Goal: Task Accomplishment & Management: Complete application form

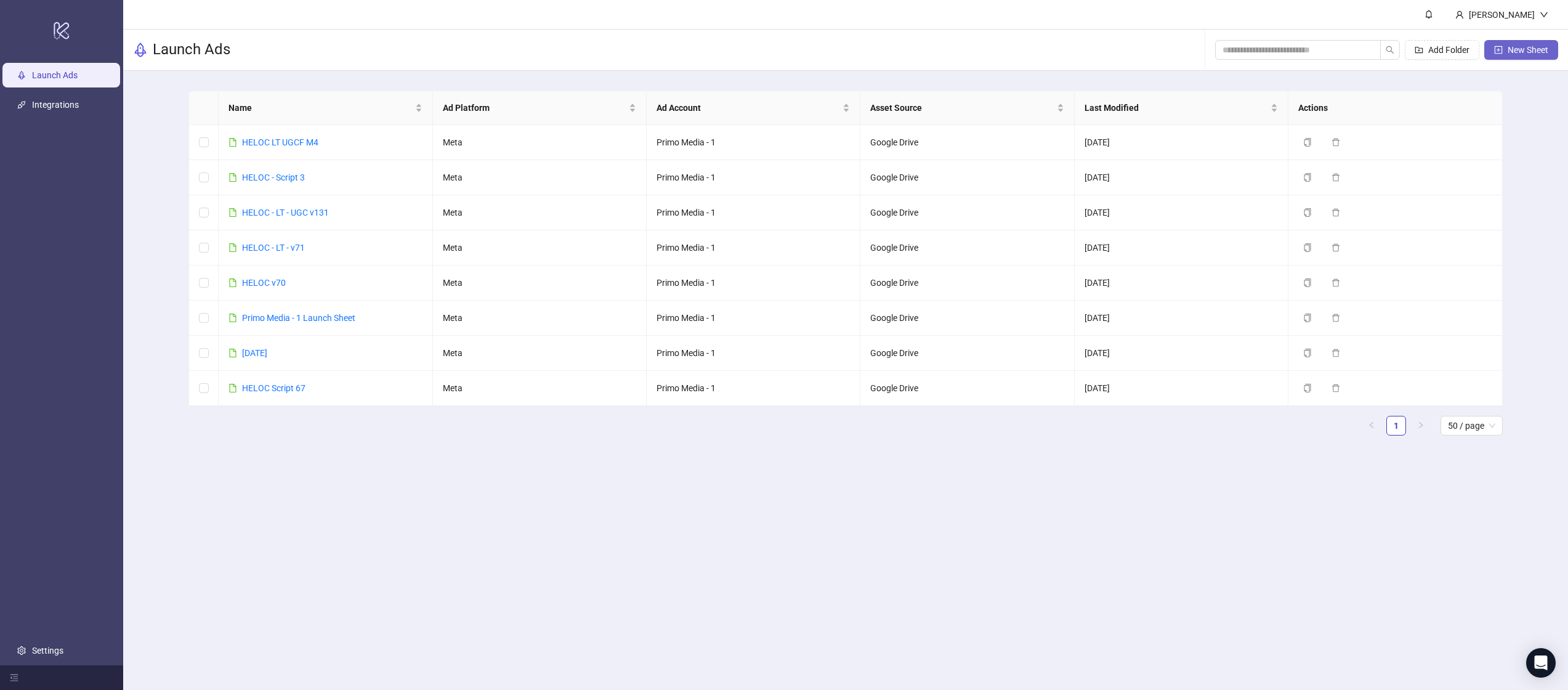
click at [1526, 40] on button "New Sheet" at bounding box center [1521, 50] width 74 height 19
click at [293, 140] on link "HELOC LT UGCF M4" at bounding box center [281, 142] width 76 height 10
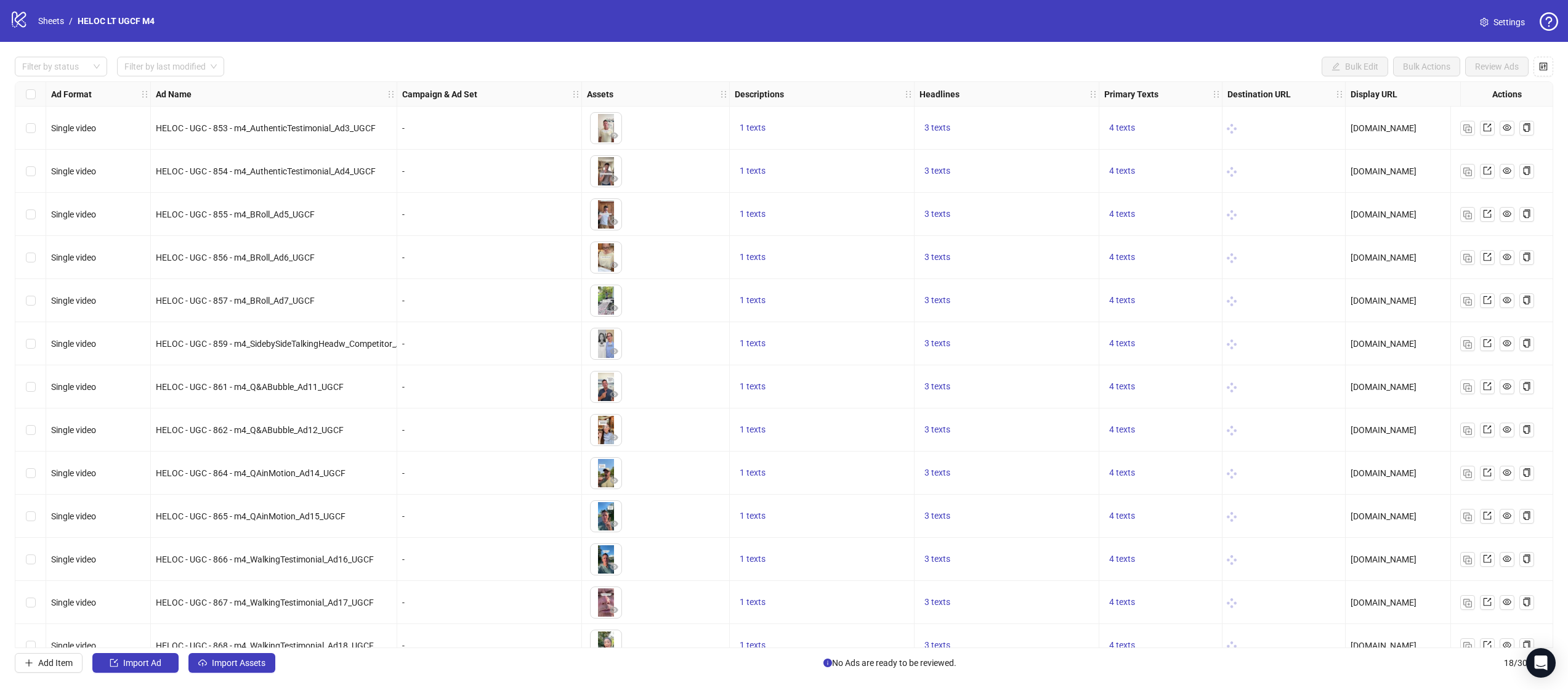
scroll to position [240, 0]
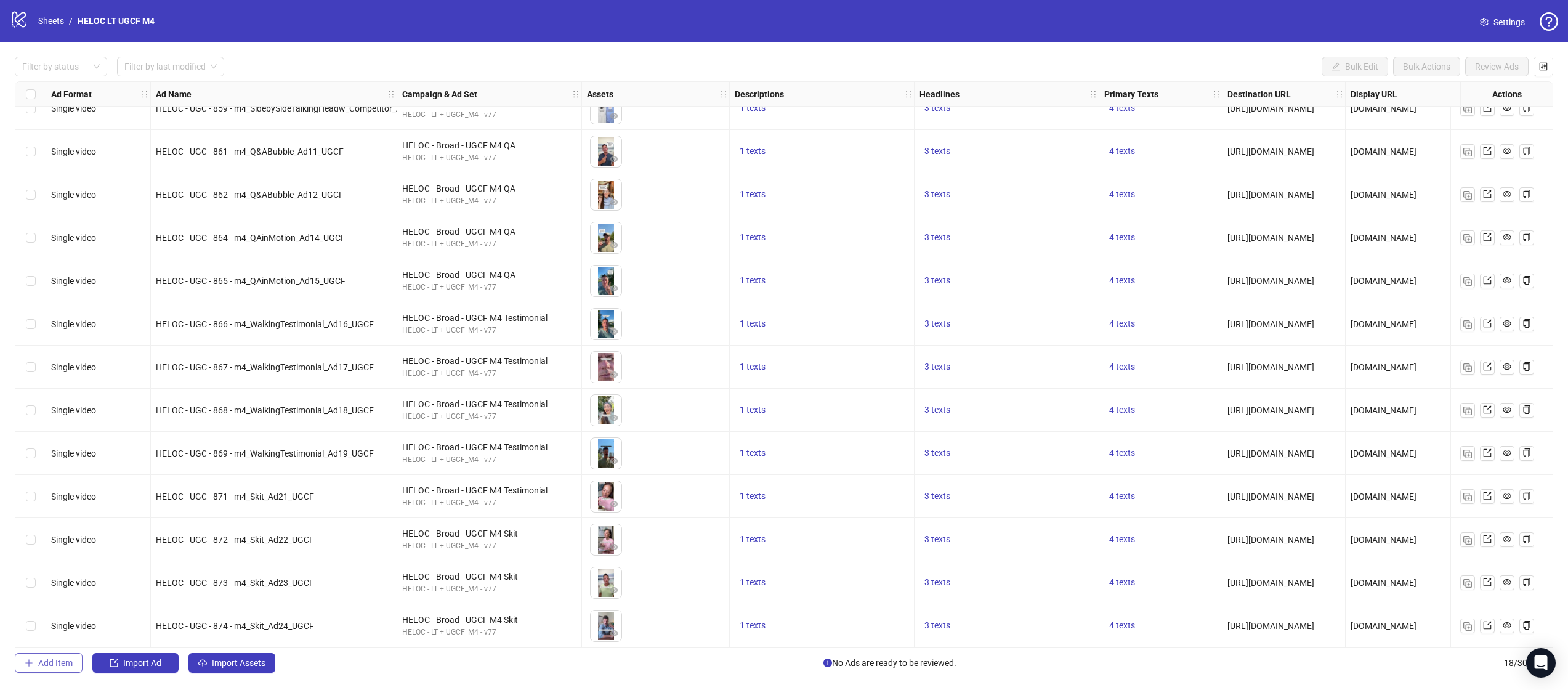
click at [65, 667] on span "Add Item" at bounding box center [56, 663] width 35 height 10
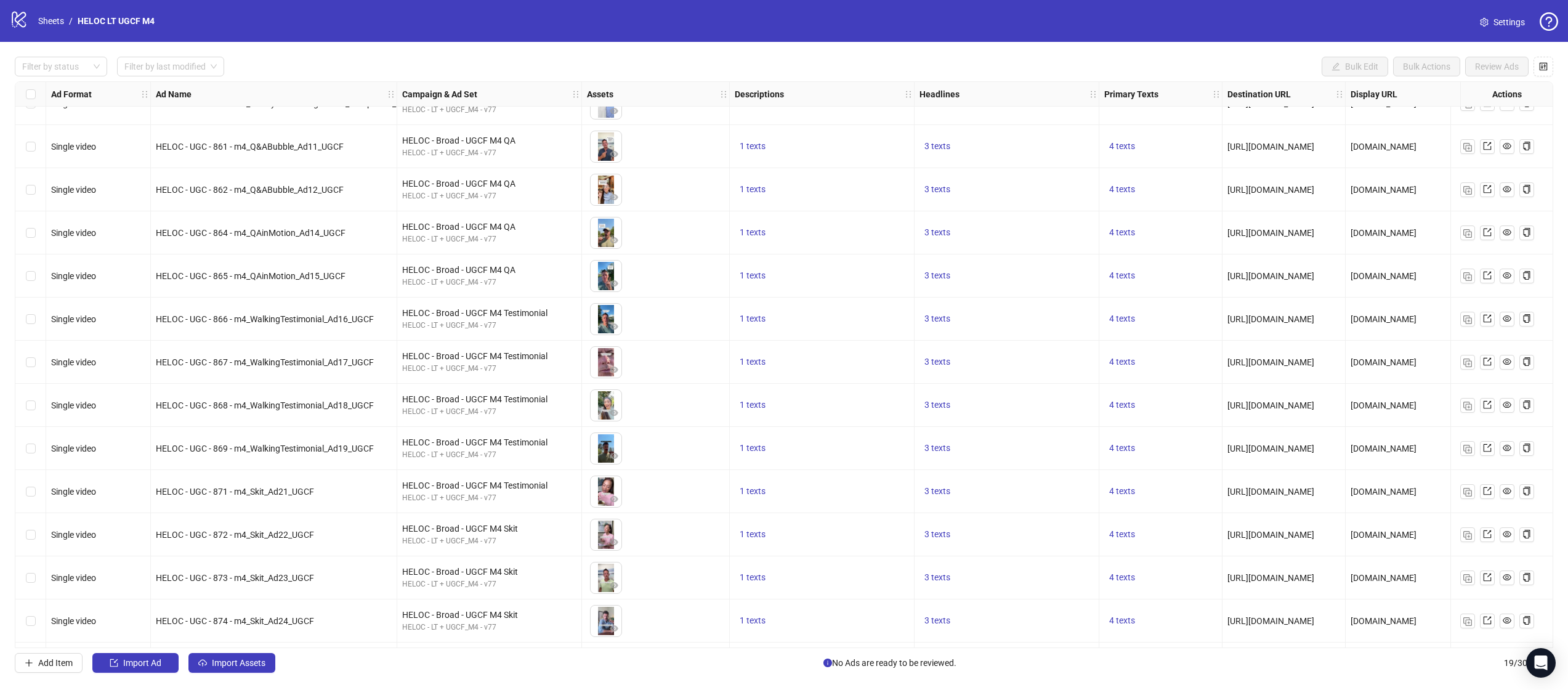
scroll to position [283, 0]
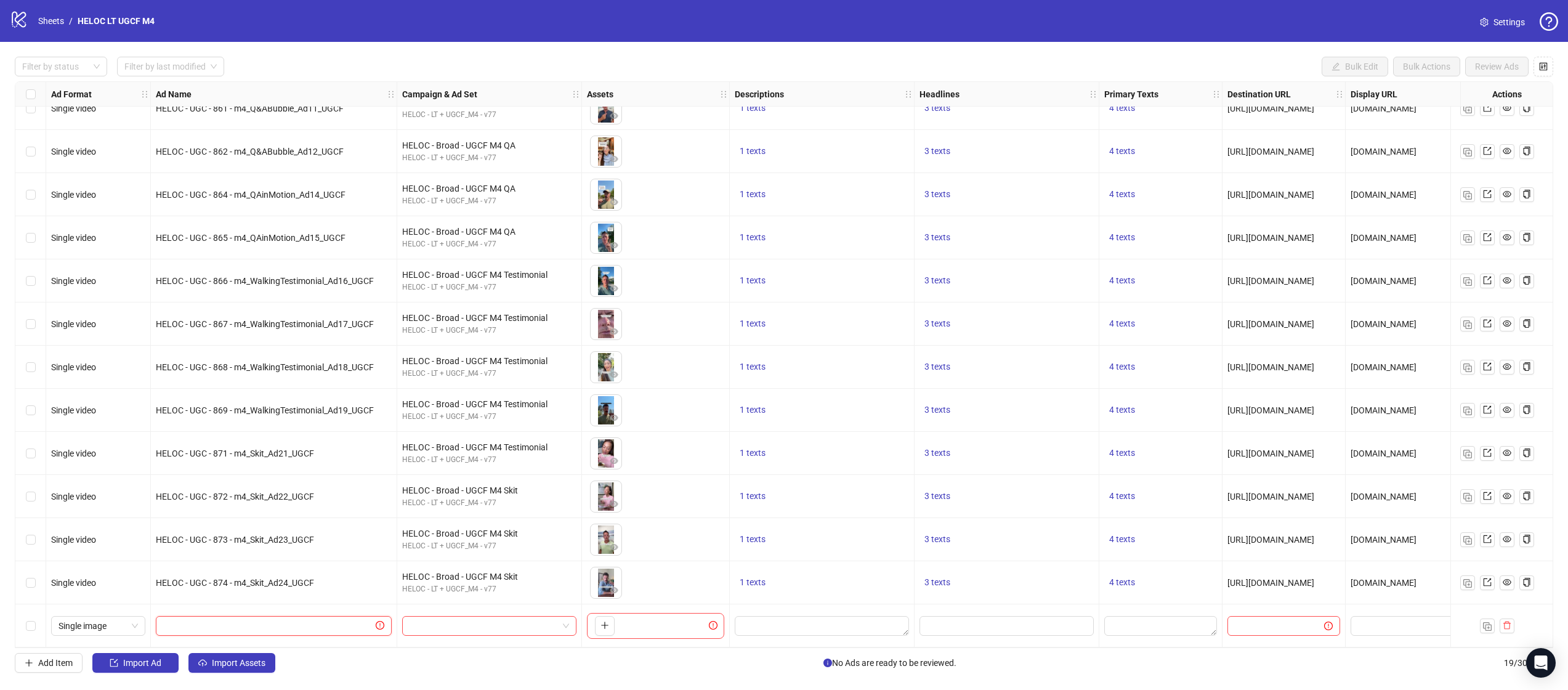
click at [280, 619] on input "text" at bounding box center [268, 625] width 210 height 14
click at [397, 625] on div at bounding box center [490, 626] width 185 height 43
click at [373, 619] on input "text" at bounding box center [268, 625] width 210 height 14
click at [542, 624] on input "search" at bounding box center [484, 626] width 149 height 19
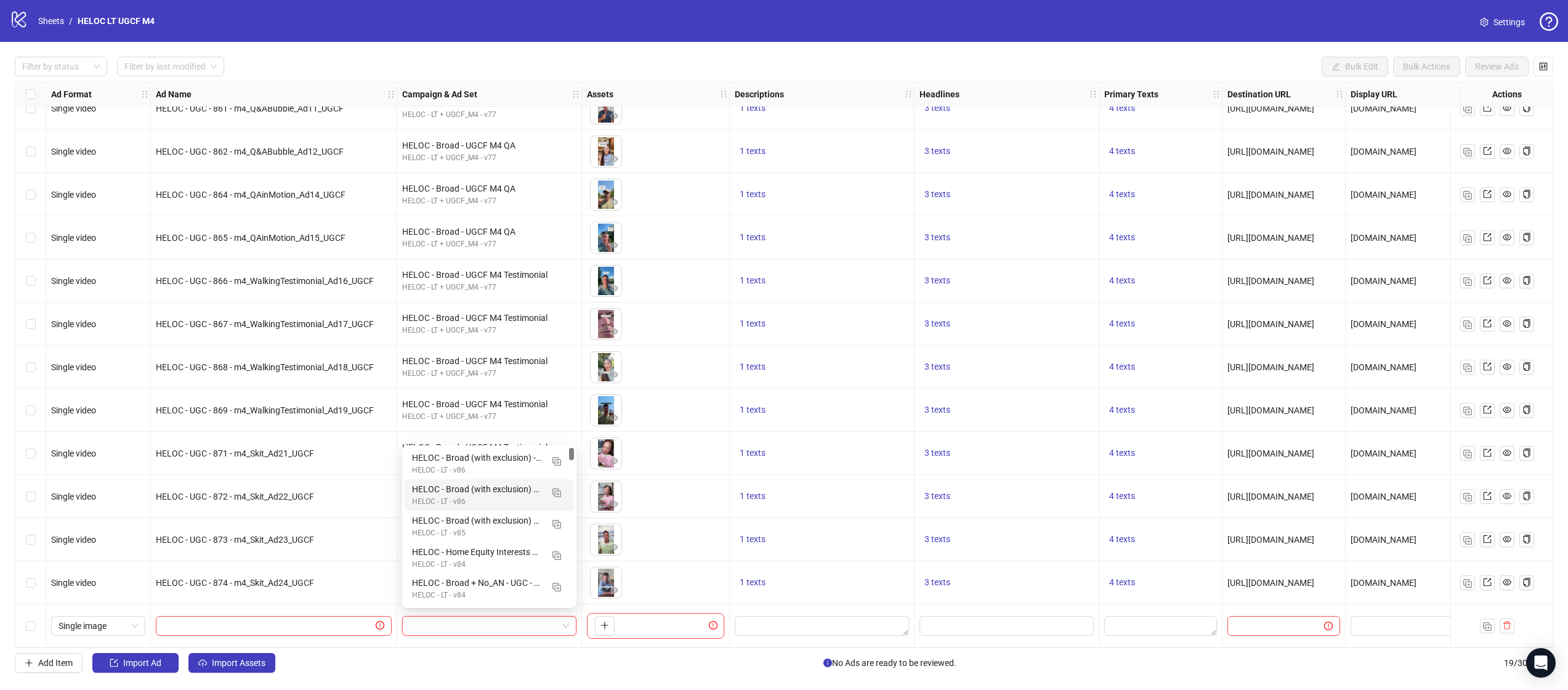
click at [1514, 619] on div at bounding box center [1497, 626] width 92 height 43
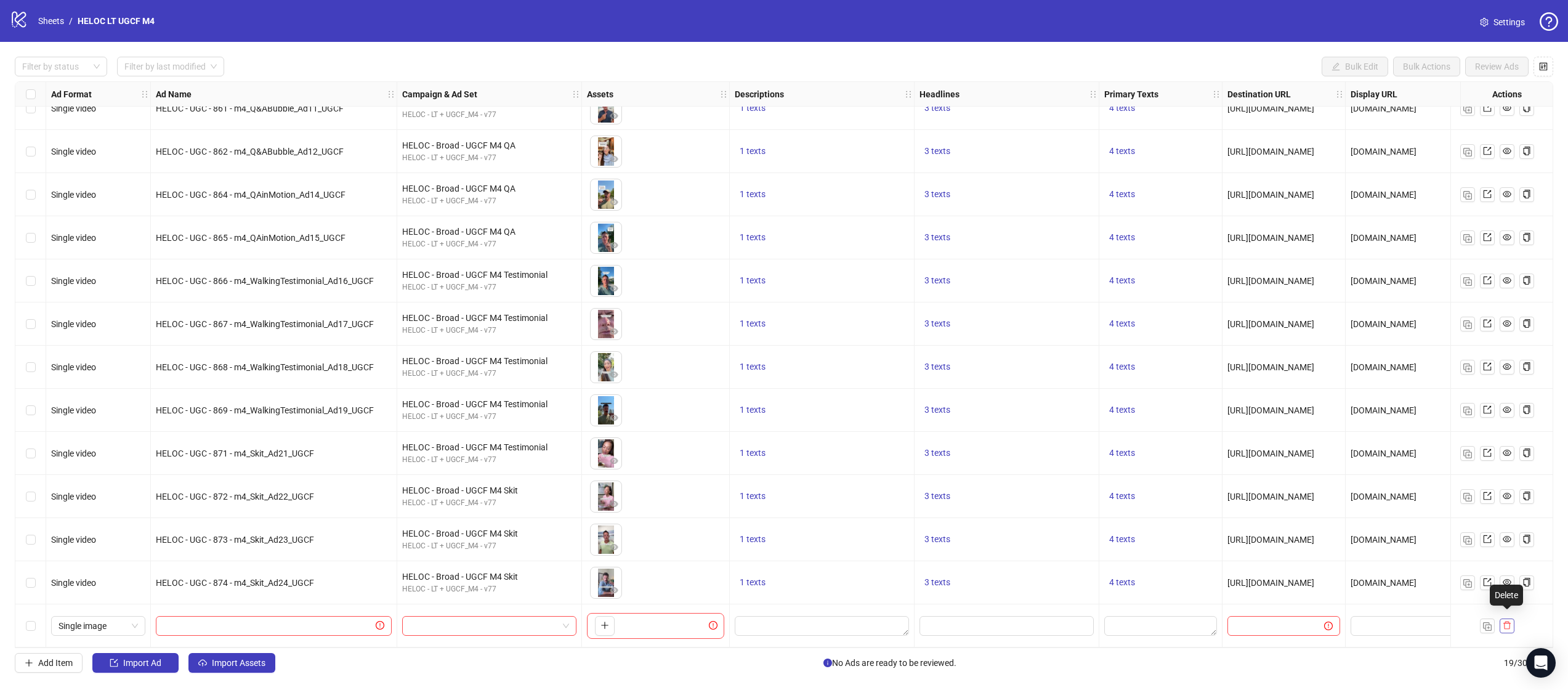
click at [1512, 620] on button "button" at bounding box center [1507, 625] width 14 height 14
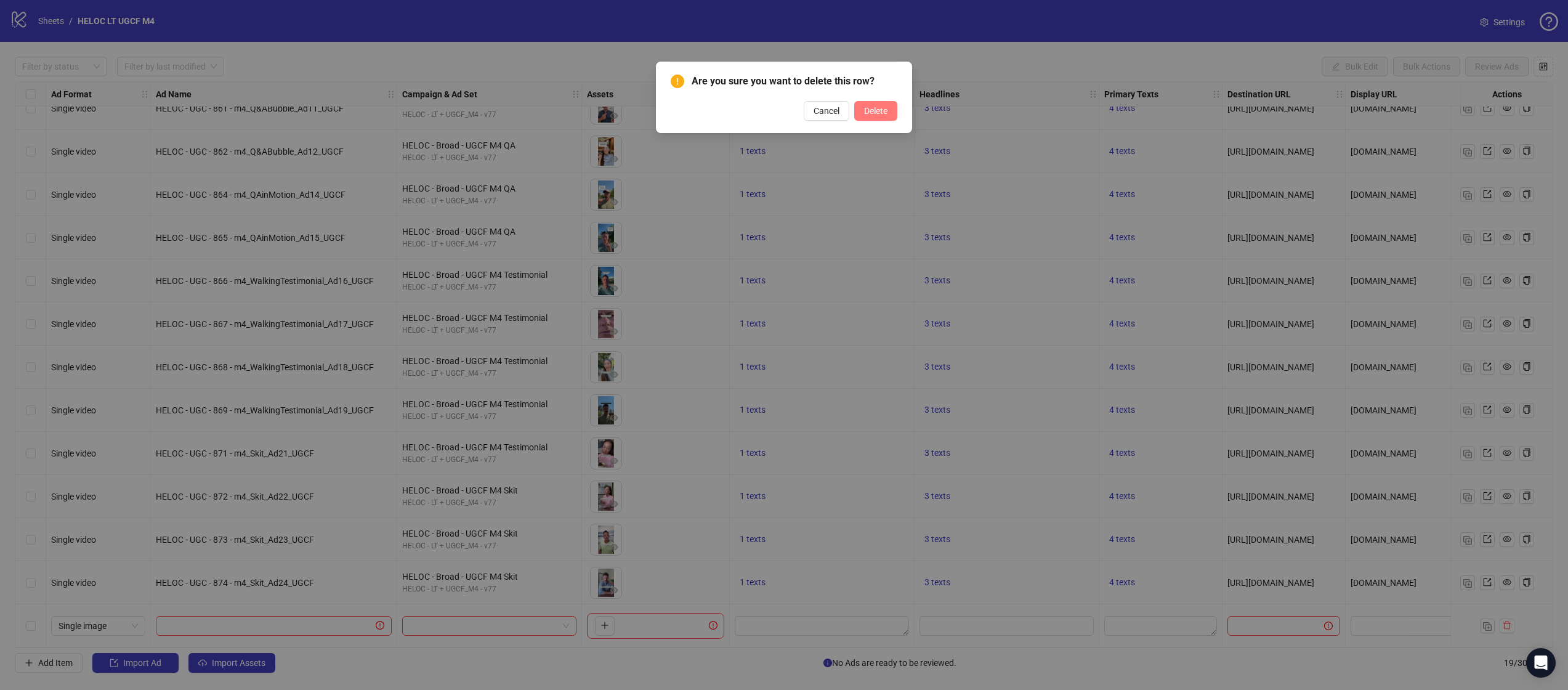
click at [884, 110] on span "Delete" at bounding box center [876, 111] width 23 height 10
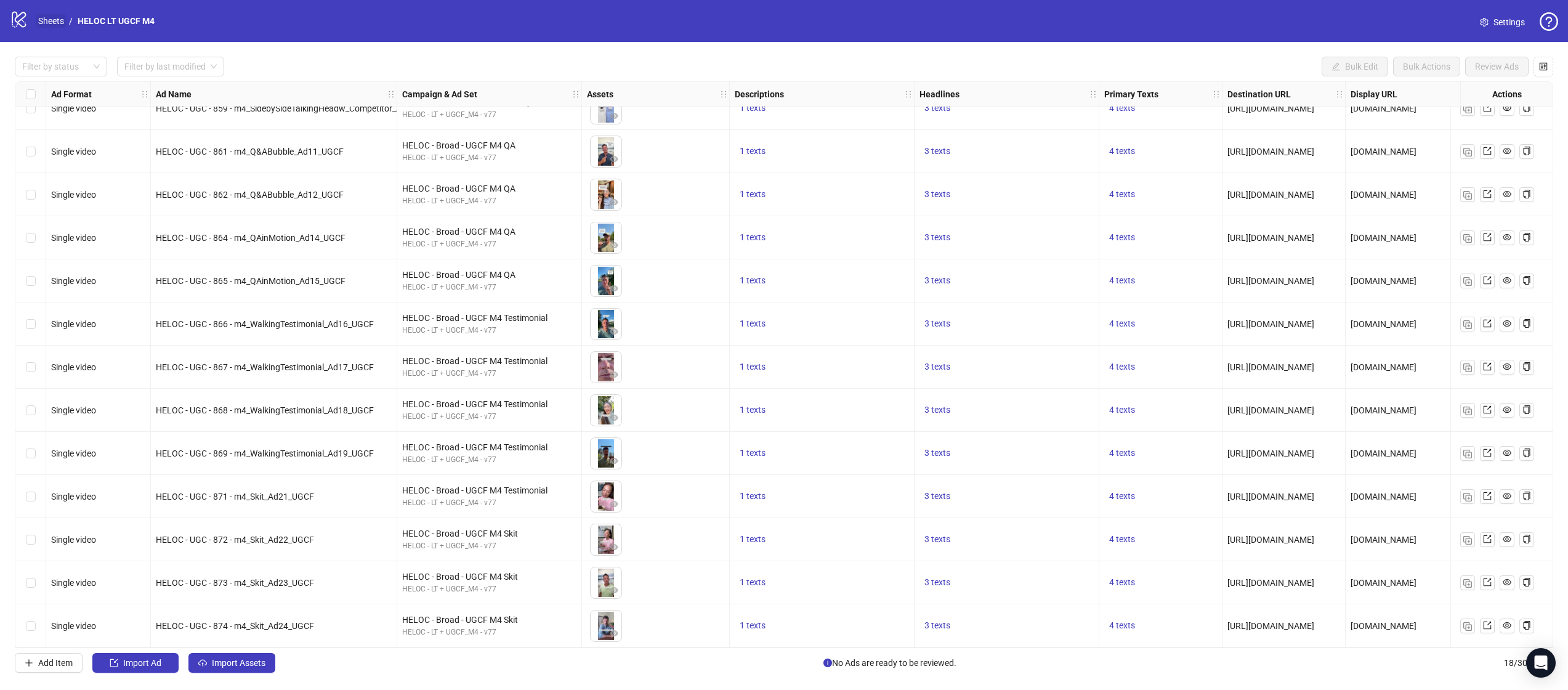
click at [54, 24] on link "Sheets" at bounding box center [51, 21] width 31 height 14
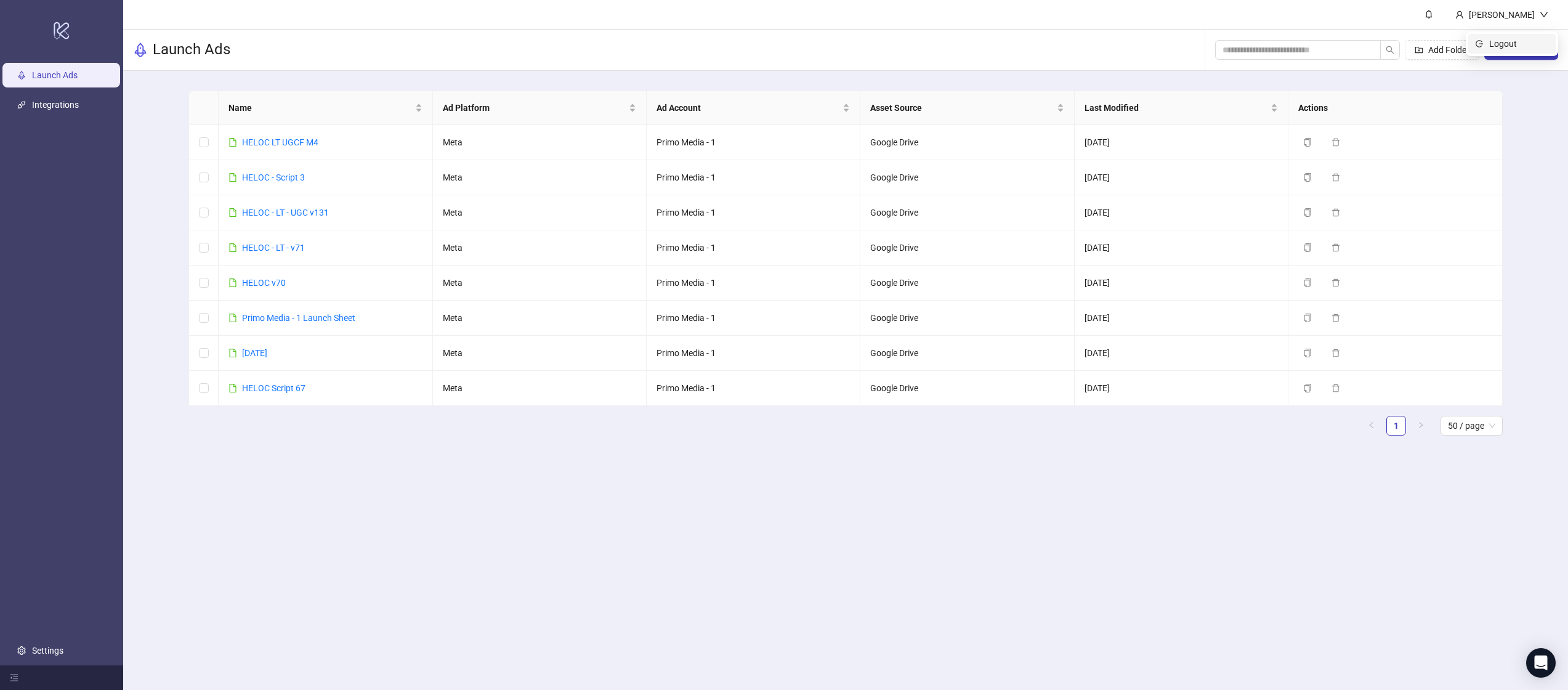
click at [1541, 50] on span "Logout" at bounding box center [1519, 43] width 59 height 14
click at [1502, 48] on button "New Sheet" at bounding box center [1521, 50] width 74 height 19
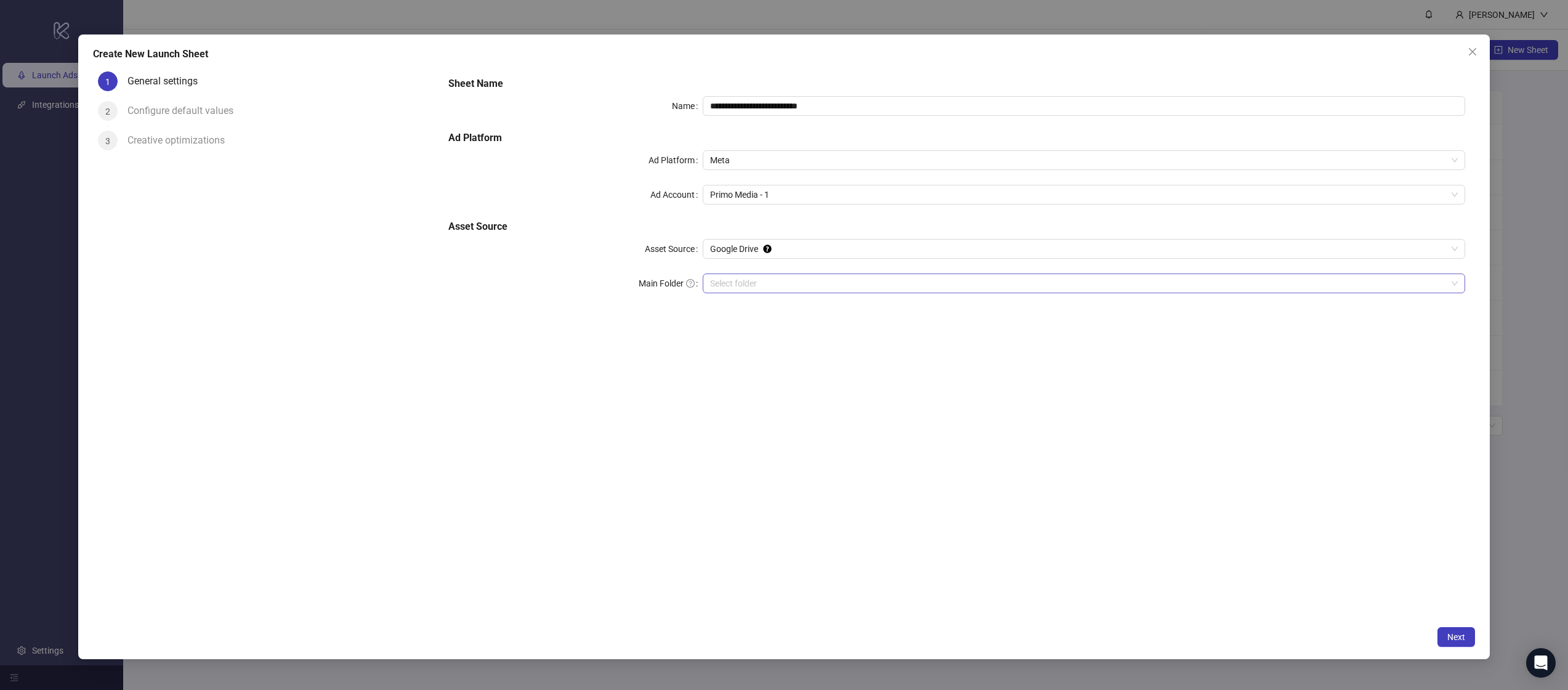
click at [761, 293] on div "Select folder" at bounding box center [1084, 283] width 762 height 19
click at [824, 92] on div "**********" at bounding box center [957, 192] width 1027 height 242
click at [832, 105] on input "**********" at bounding box center [1084, 105] width 762 height 19
click at [682, 395] on div "**********" at bounding box center [956, 342] width 1036 height 553
click at [733, 107] on input "**********" at bounding box center [1084, 105] width 762 height 19
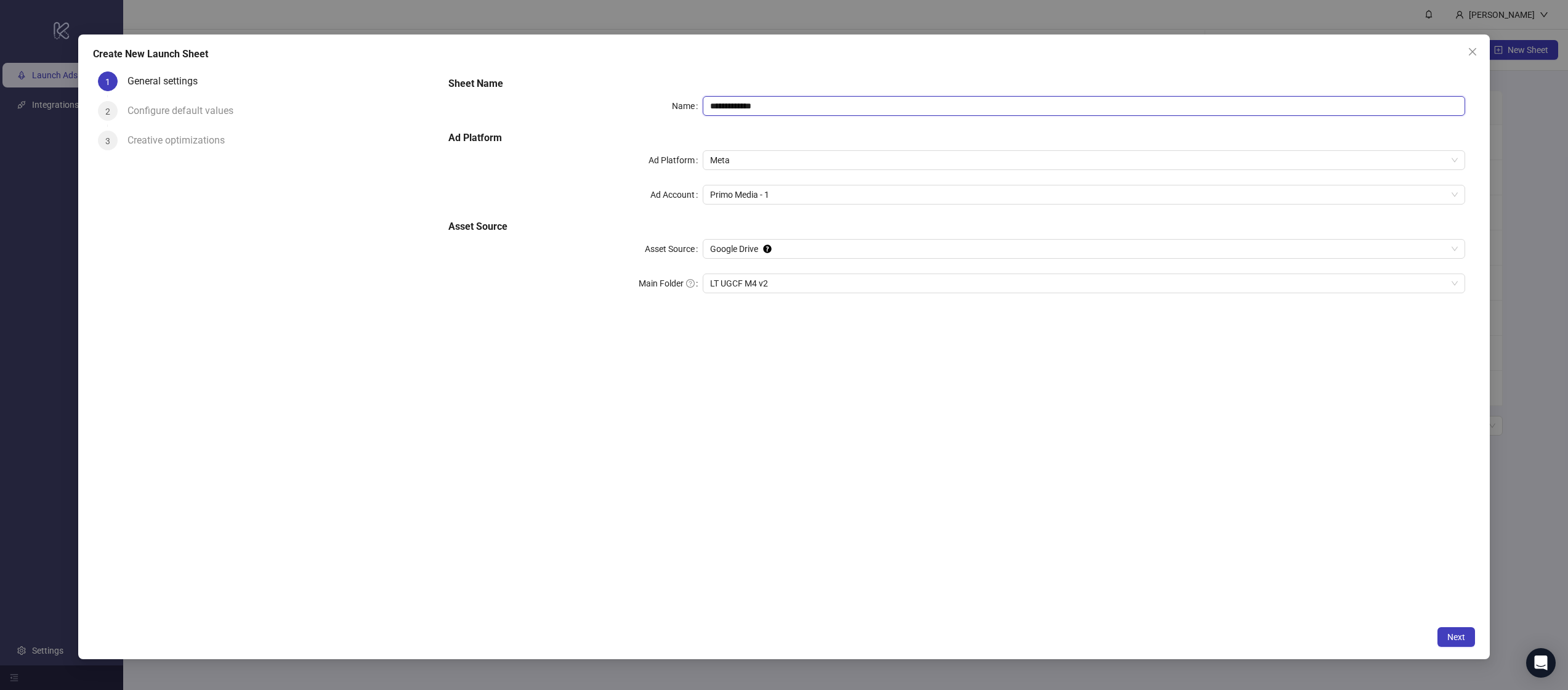
click at [733, 107] on input "**********" at bounding box center [1084, 105] width 762 height 19
click at [739, 107] on input "**********" at bounding box center [1084, 105] width 762 height 19
paste input "**"
type input "**********"
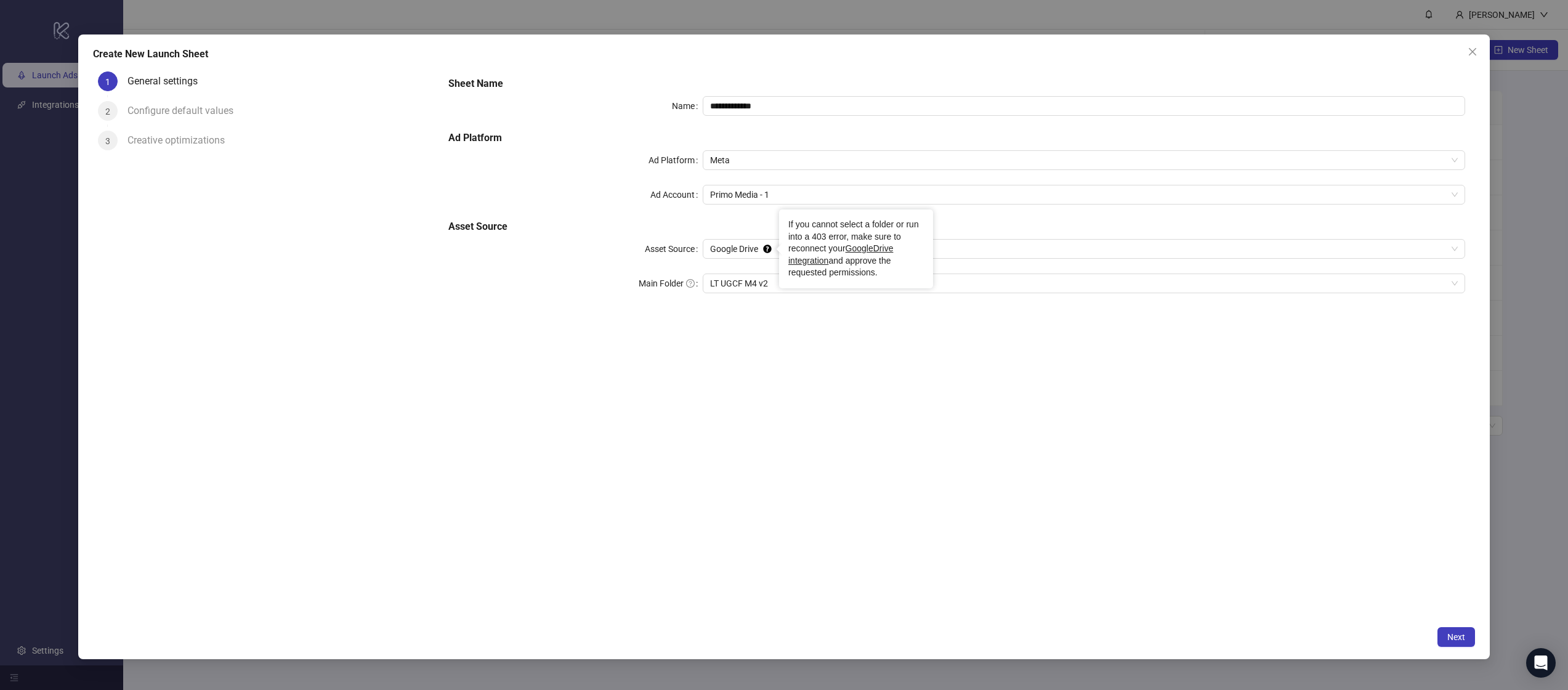
click at [834, 454] on div "**********" at bounding box center [956, 342] width 1036 height 553
click at [1466, 635] on button "Next" at bounding box center [1456, 636] width 38 height 19
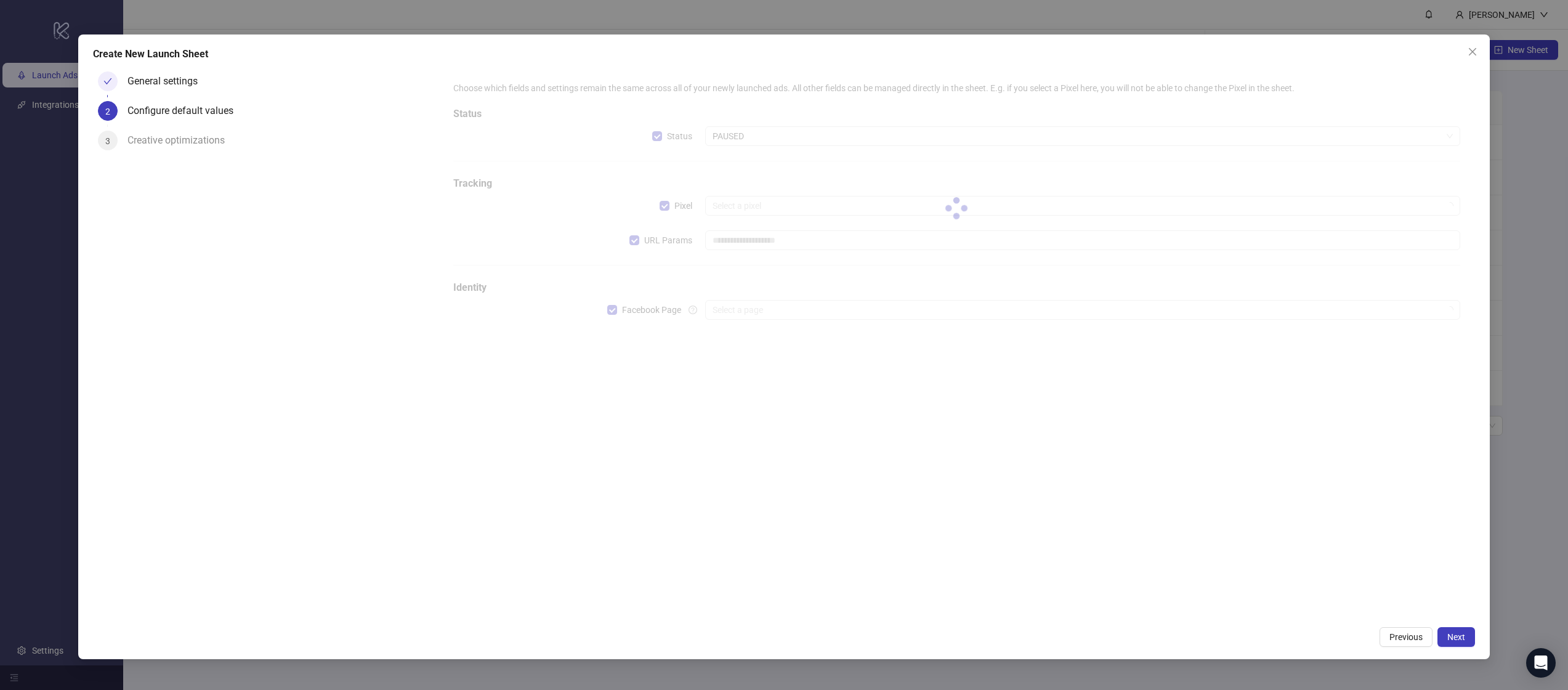
type input "**********"
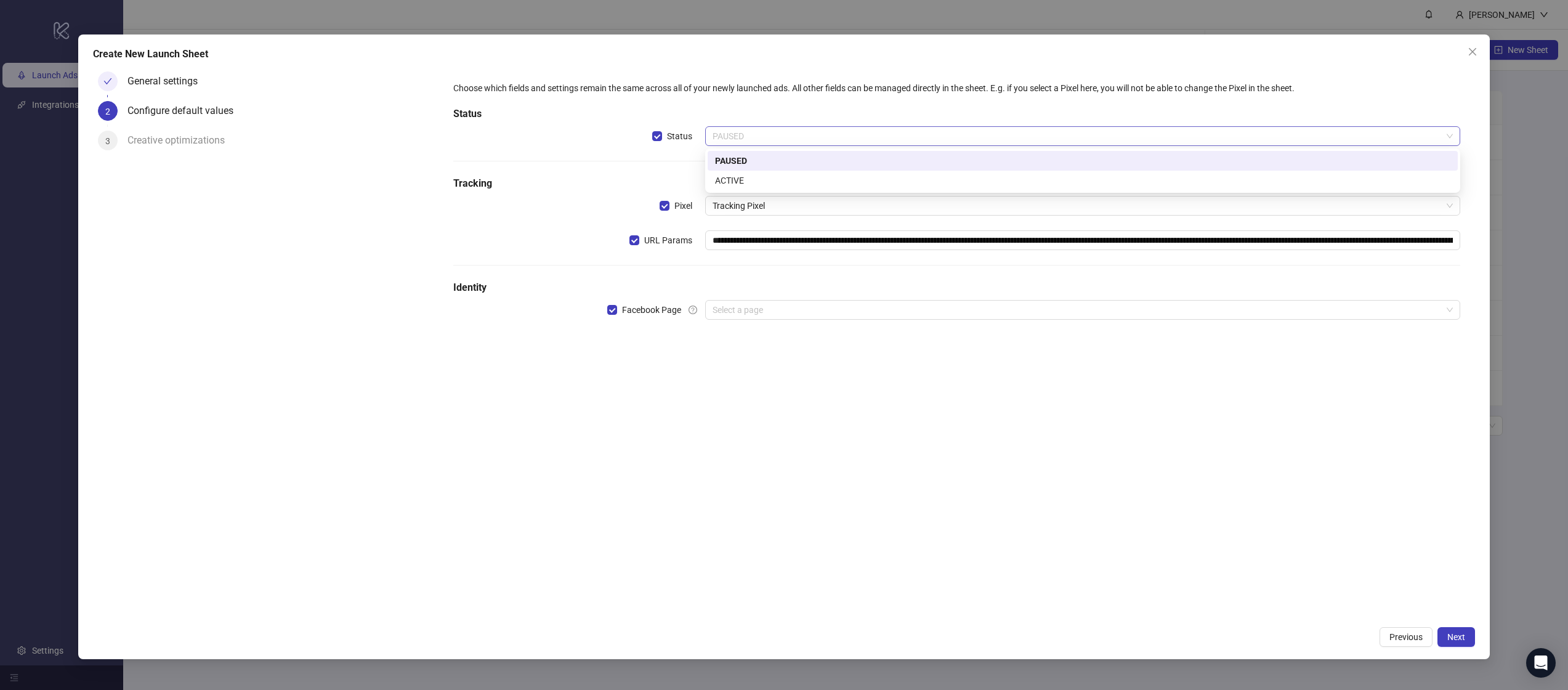
click at [797, 137] on span "PAUSED" at bounding box center [1083, 136] width 741 height 19
click at [785, 175] on div "ACTIVE" at bounding box center [1083, 180] width 736 height 14
click at [763, 310] on input "search" at bounding box center [1077, 310] width 729 height 19
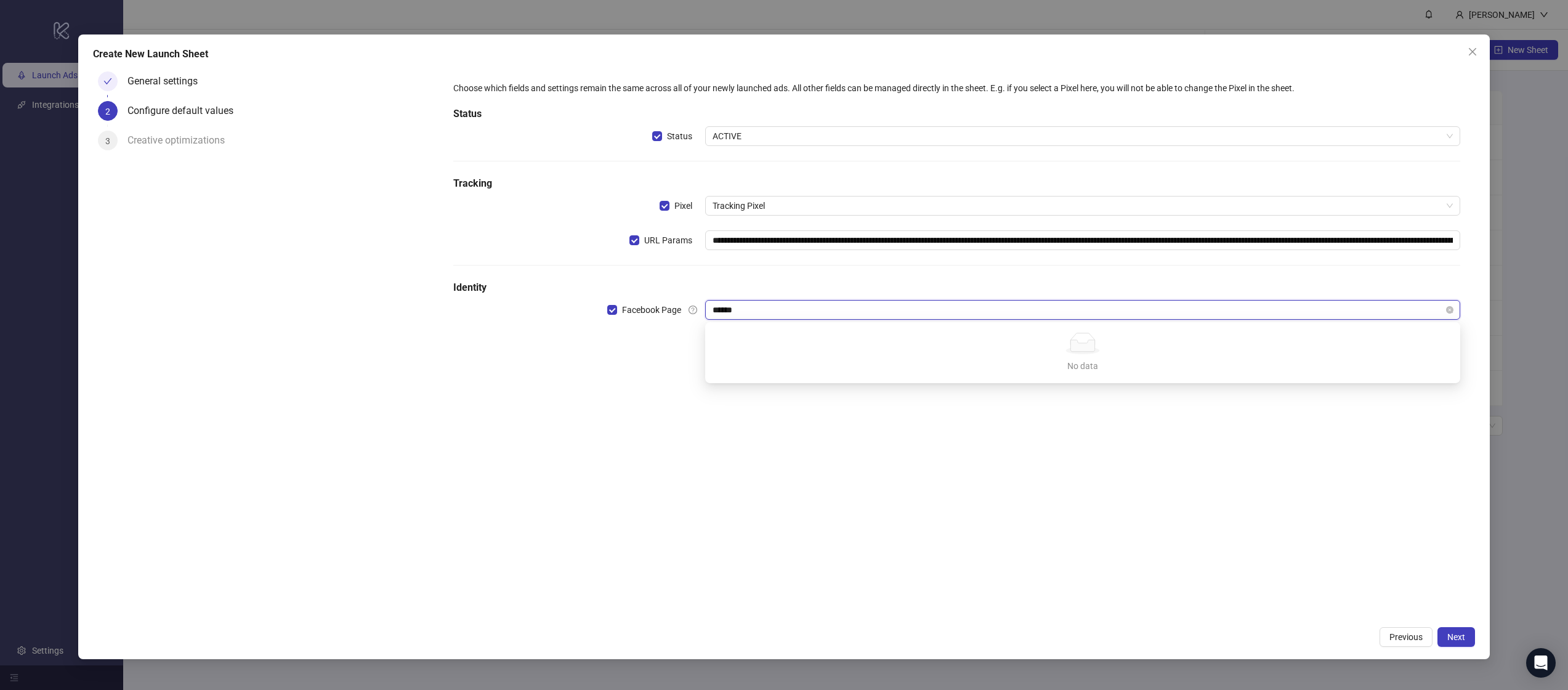
type input "*****"
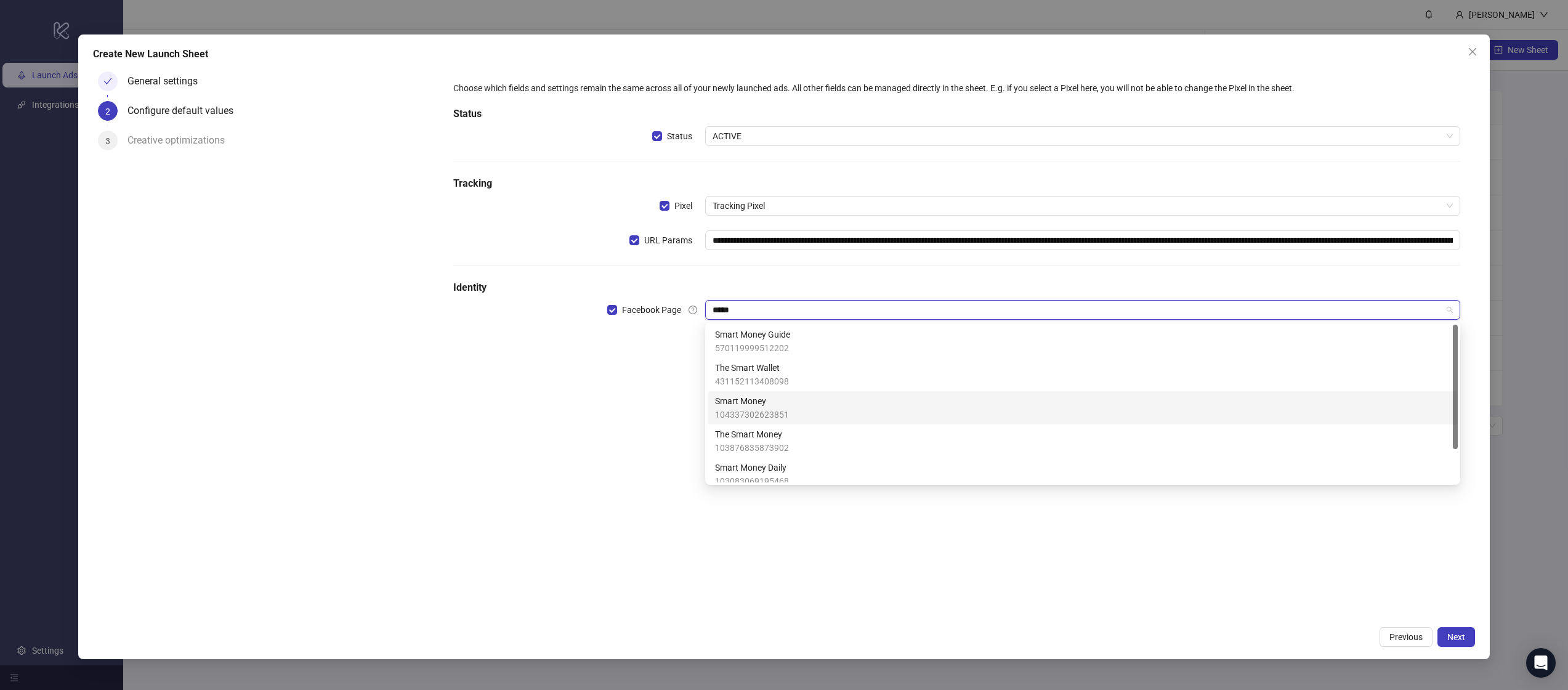
click at [754, 414] on span "104337302623851" at bounding box center [752, 414] width 74 height 14
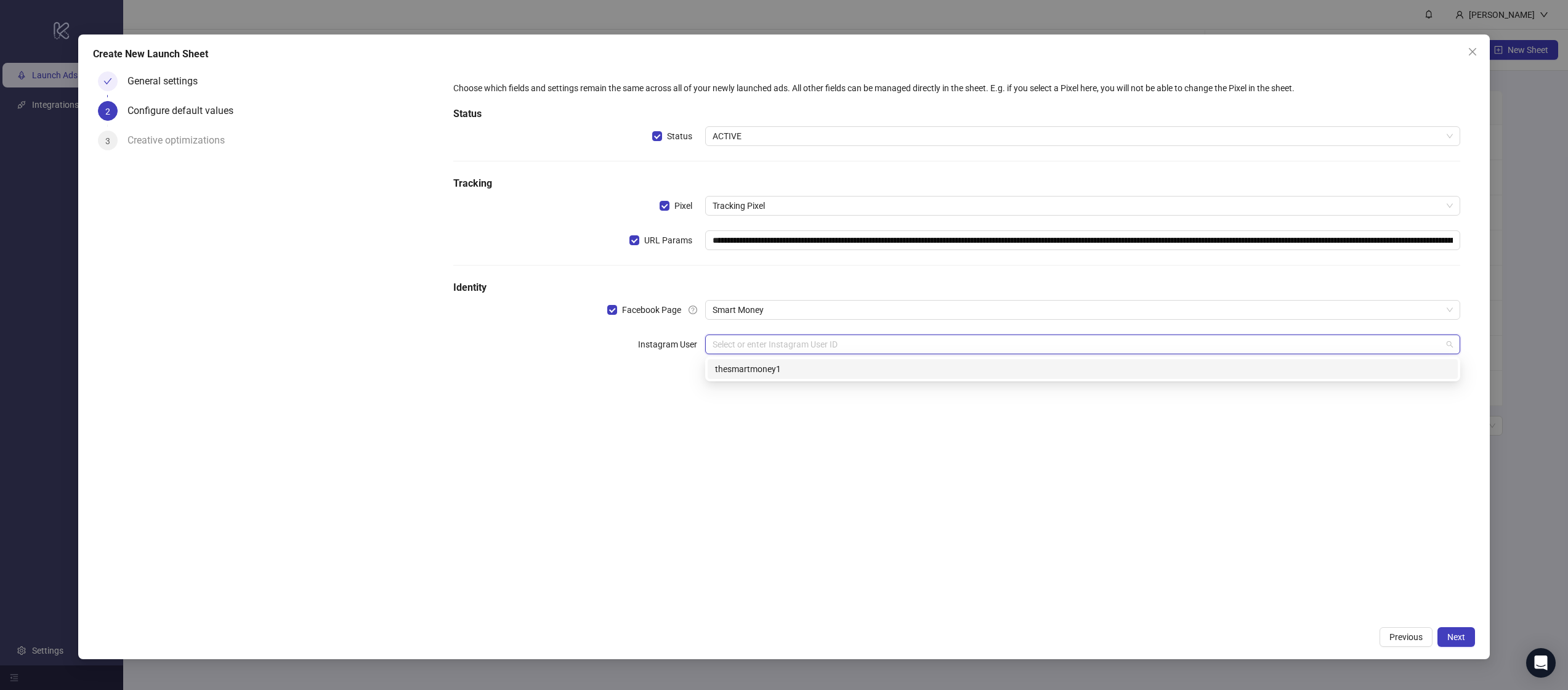
click at [748, 345] on input "search" at bounding box center [1077, 345] width 729 height 19
click at [749, 361] on div "thesmartmoney1" at bounding box center [1083, 368] width 750 height 19
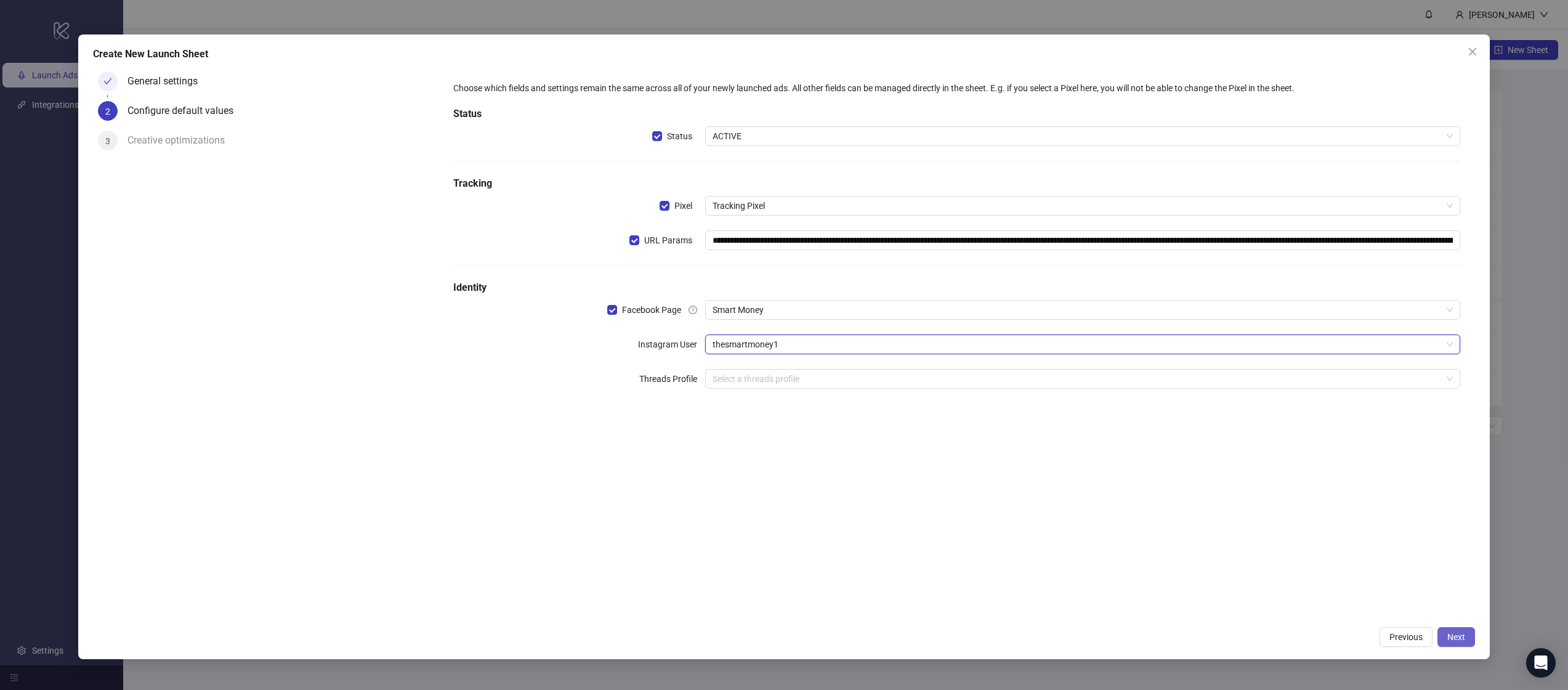
click at [1447, 631] on button "Next" at bounding box center [1456, 636] width 38 height 19
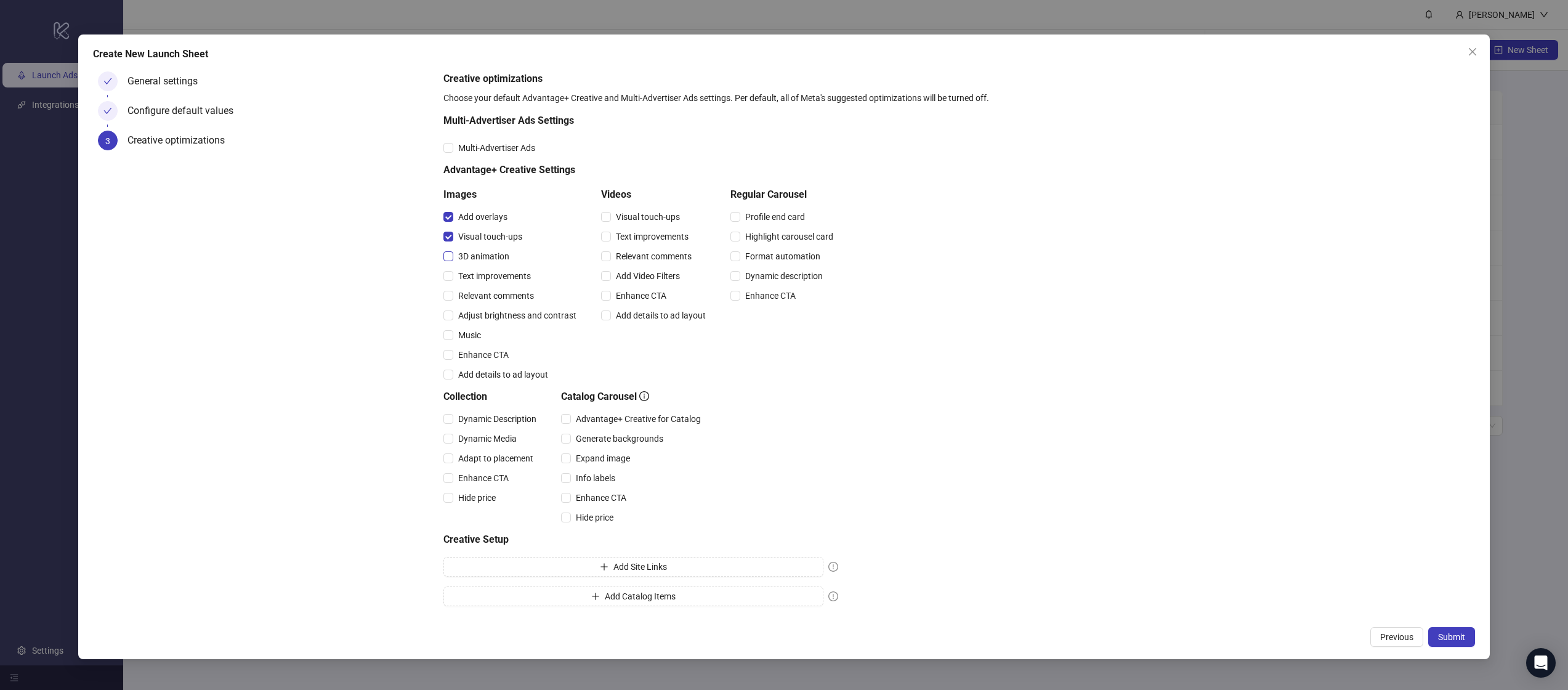
click at [449, 261] on label "3D animation" at bounding box center [479, 256] width 71 height 14
click at [449, 281] on label "Text improvements" at bounding box center [490, 275] width 92 height 14
click at [449, 302] on div "Relevant comments" at bounding box center [512, 295] width 138 height 19
click at [449, 345] on div "Enhance CTA" at bounding box center [512, 354] width 138 height 19
click at [449, 340] on label "Music" at bounding box center [464, 335] width 43 height 14
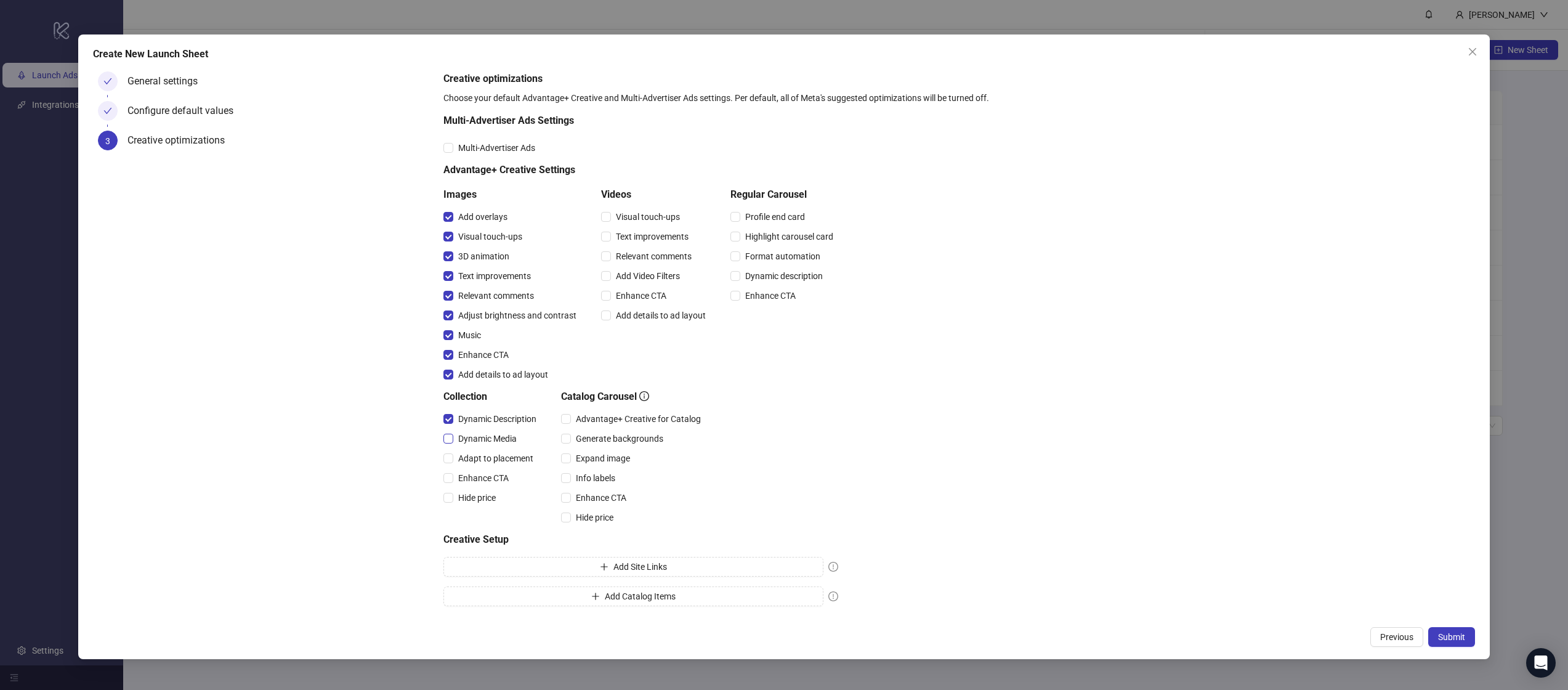
click at [450, 444] on label "Dynamic Media" at bounding box center [483, 438] width 78 height 14
click at [580, 513] on span "Hide price" at bounding box center [595, 517] width 48 height 14
click at [578, 497] on span "Enhance CTA" at bounding box center [602, 497] width 61 height 14
click at [587, 475] on span "Info labels" at bounding box center [596, 477] width 49 height 14
click at [602, 456] on span "Expand image" at bounding box center [603, 458] width 64 height 14
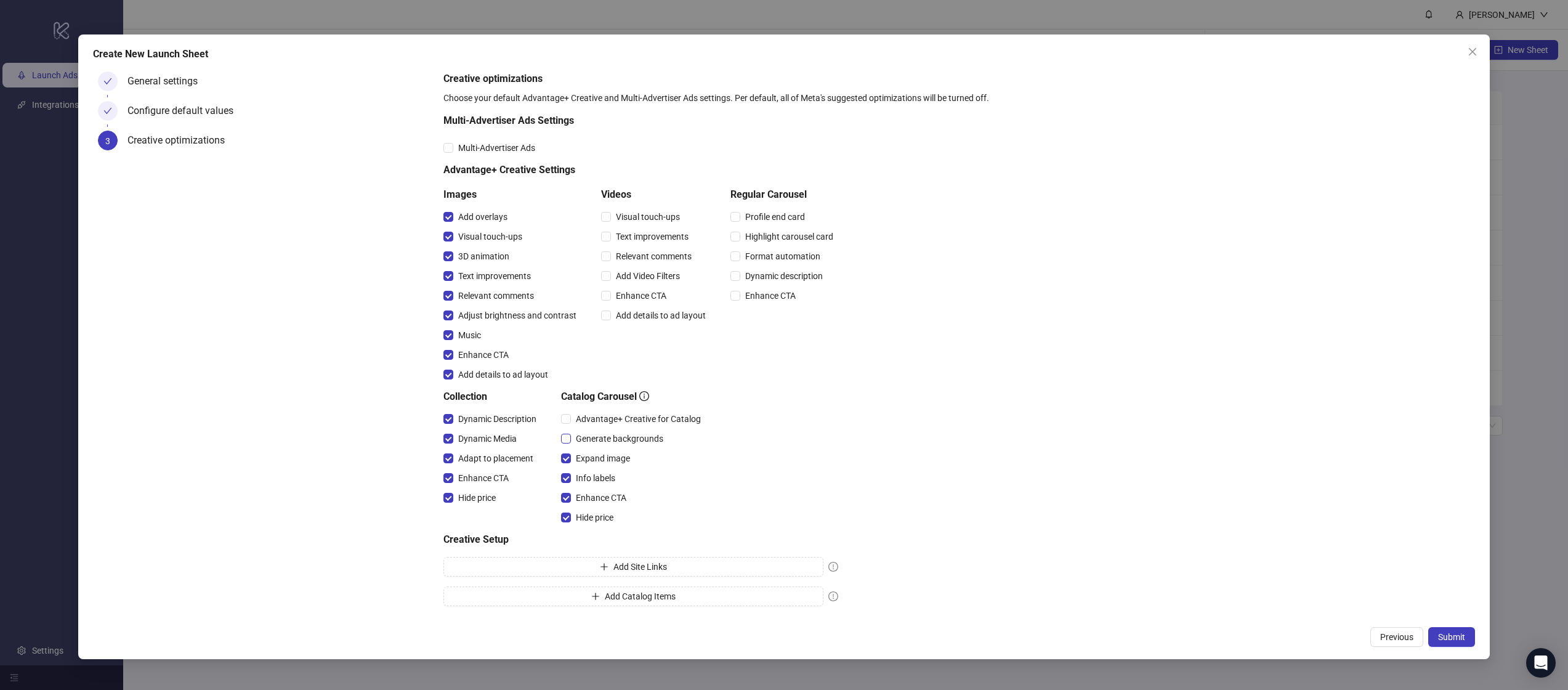
click at [598, 441] on span "Generate backgrounds" at bounding box center [620, 438] width 97 height 14
click at [585, 420] on span "Advantage+ Creative for Catalog" at bounding box center [638, 418] width 135 height 14
click at [637, 317] on span "Add details to ad layout" at bounding box center [661, 315] width 100 height 14
click at [635, 298] on span "Enhance CTA" at bounding box center [641, 296] width 61 height 14
click at [638, 276] on span "Add Video Filters" at bounding box center [648, 275] width 74 height 14
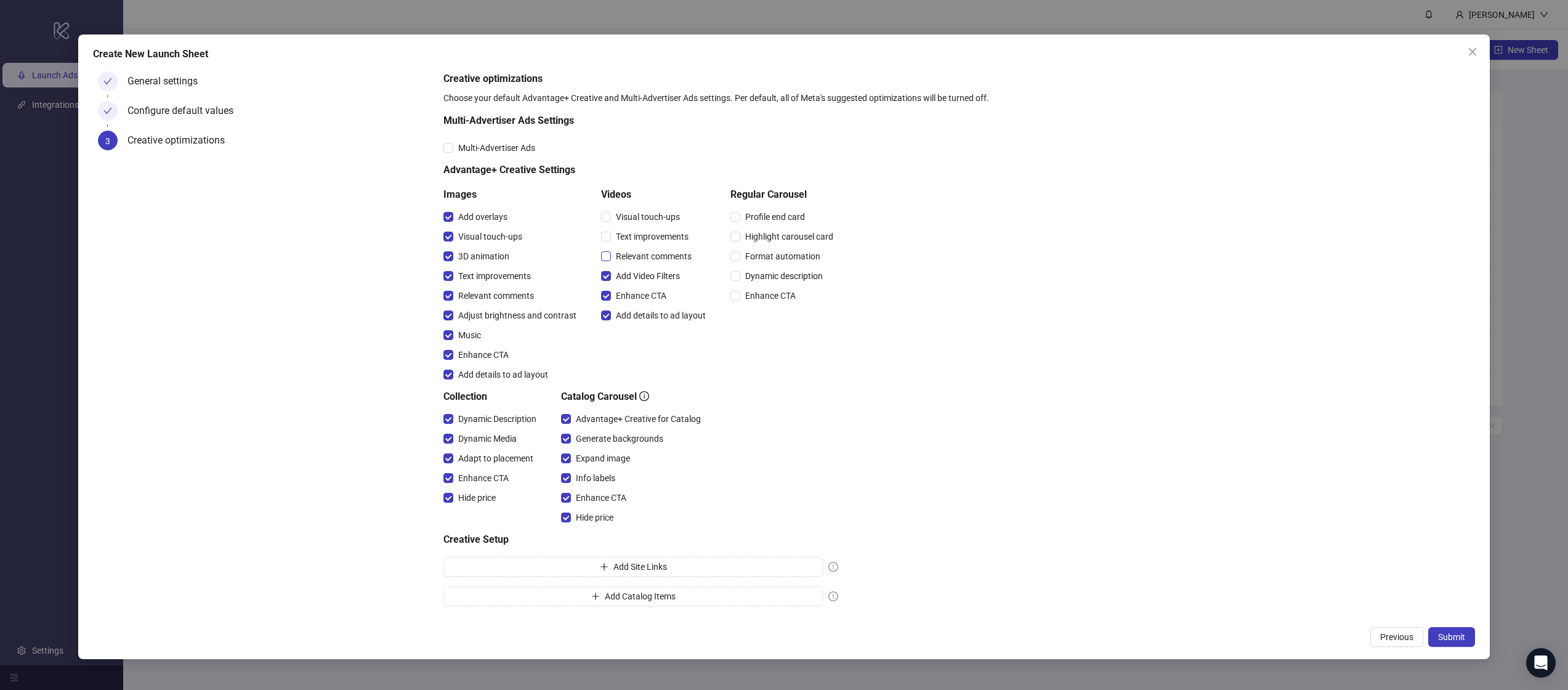
click at [640, 262] on span "Relevant comments" at bounding box center [653, 256] width 86 height 14
click at [657, 237] on span "Text improvements" at bounding box center [652, 236] width 82 height 14
click at [657, 216] on span "Visual touch-ups" at bounding box center [648, 216] width 74 height 14
click at [743, 211] on span "Profile end card" at bounding box center [775, 216] width 70 height 14
click at [746, 234] on span "Highlight carousel card" at bounding box center [790, 236] width 98 height 14
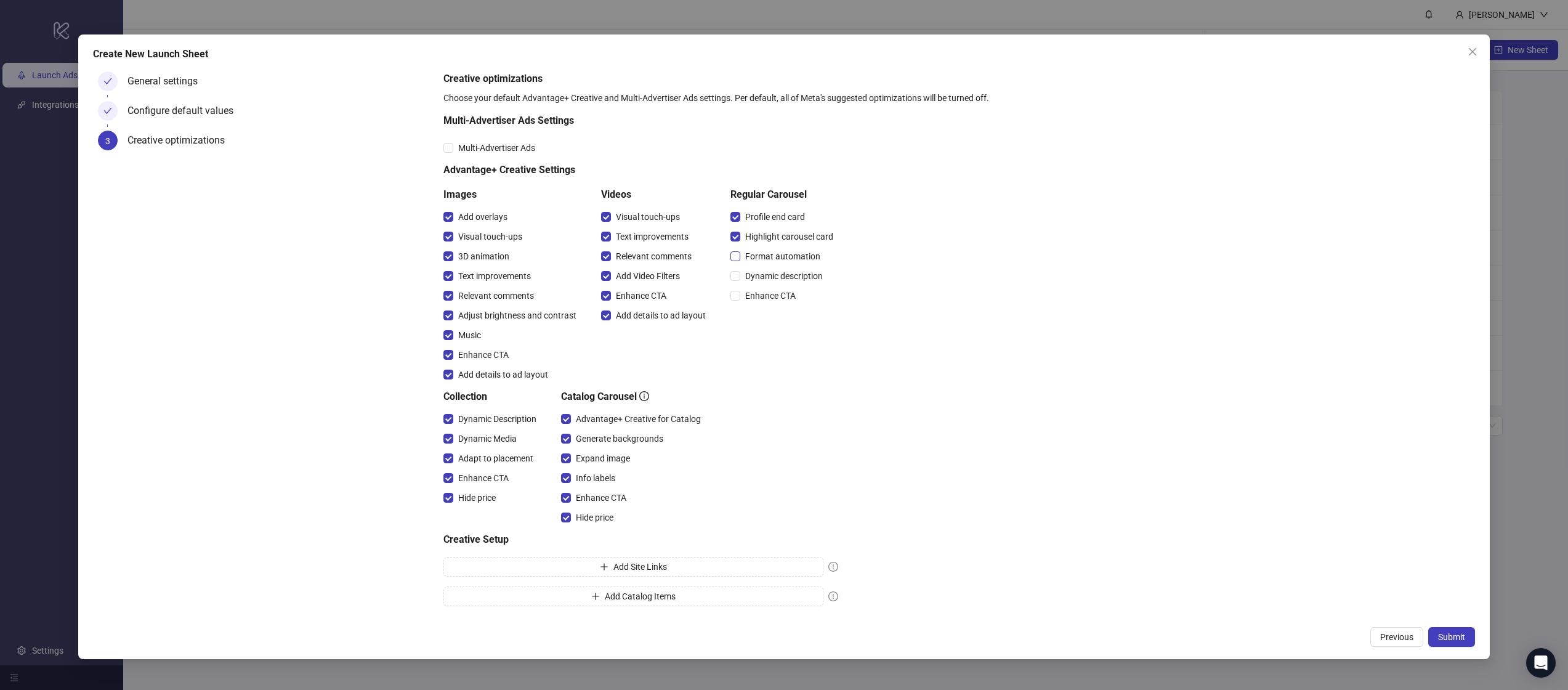
click at [746, 261] on span "Format automation" at bounding box center [783, 256] width 85 height 14
click at [746, 283] on div "Dynamic description" at bounding box center [784, 275] width 107 height 19
click at [1456, 631] on button "Submit" at bounding box center [1452, 636] width 47 height 19
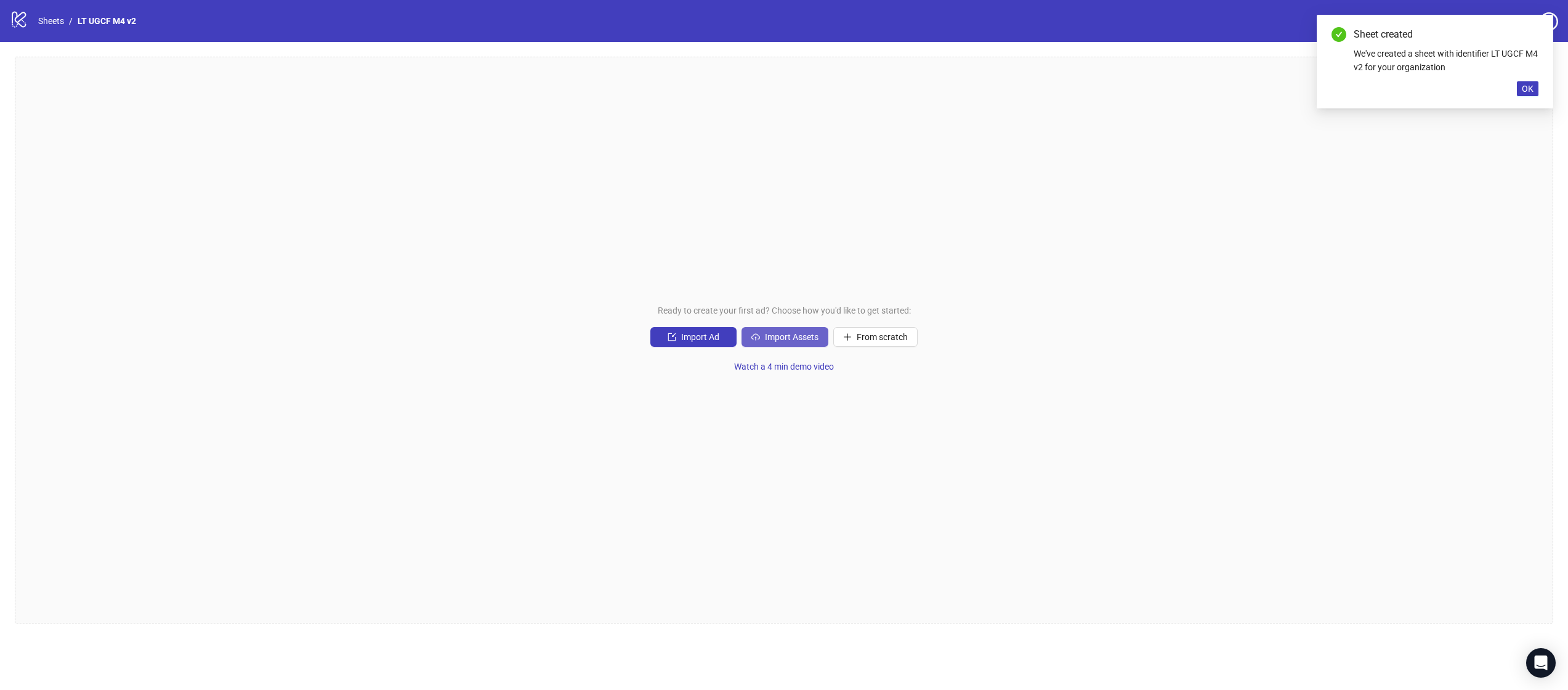
click at [762, 340] on button "Import Assets" at bounding box center [785, 337] width 87 height 19
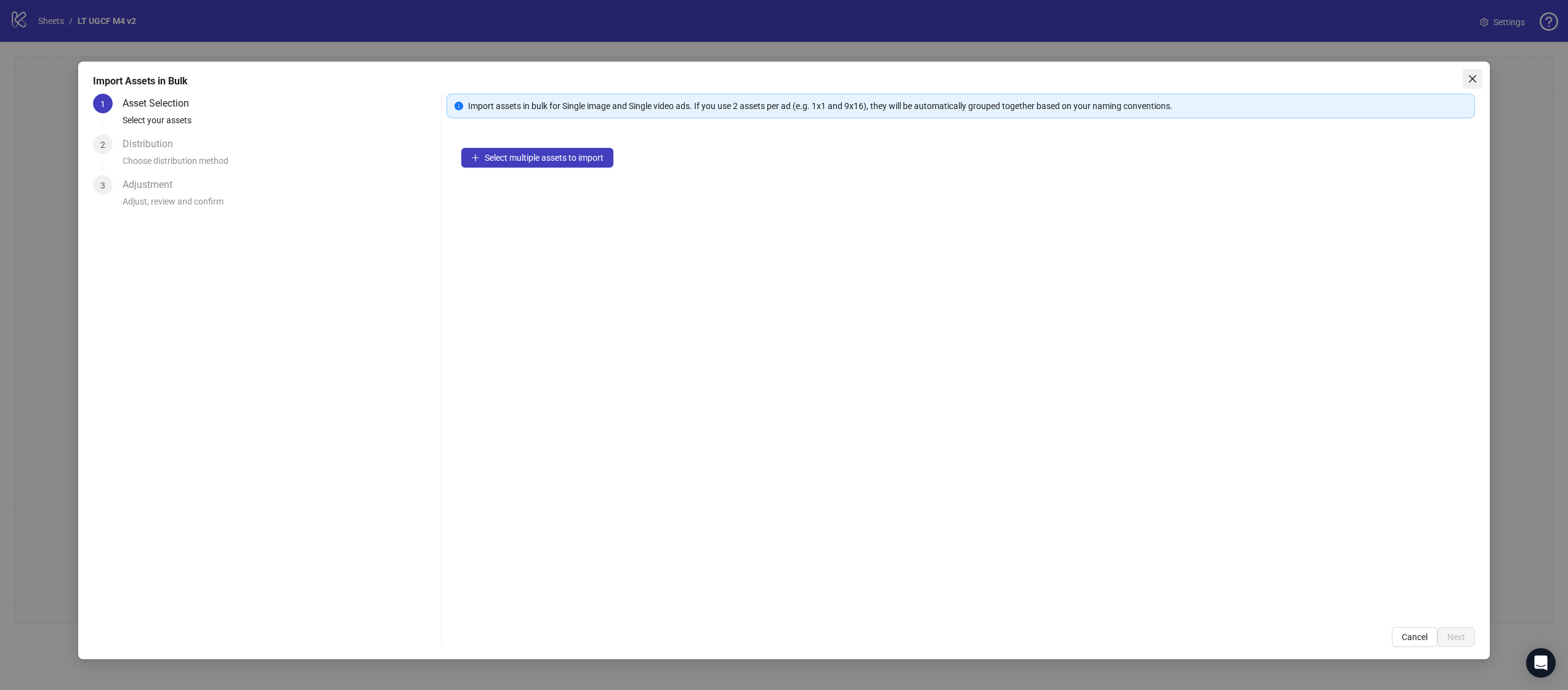
click at [1474, 81] on icon "close" at bounding box center [1473, 79] width 10 height 10
